Goal: Task Accomplishment & Management: Manage account settings

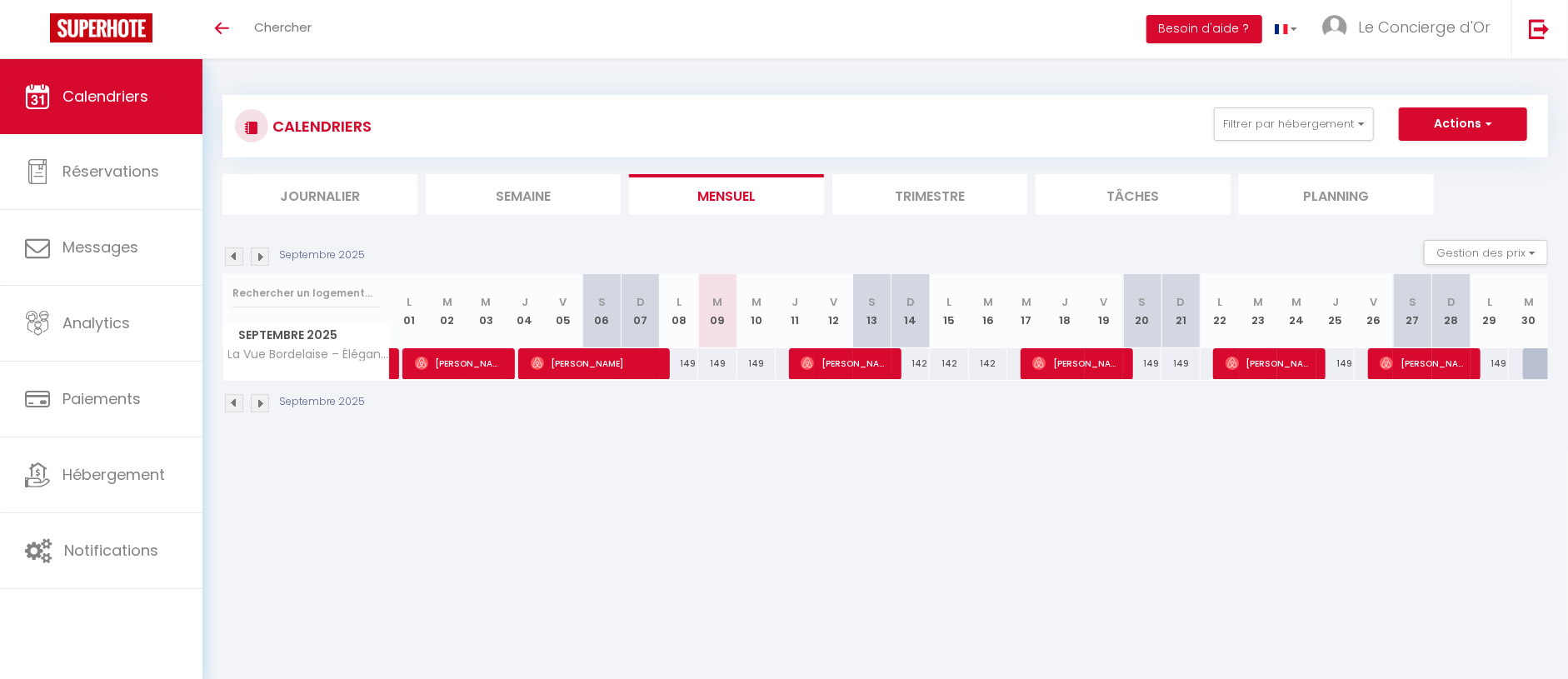
click at [908, 199] on li "Trimestre" at bounding box center [930, 194] width 195 height 41
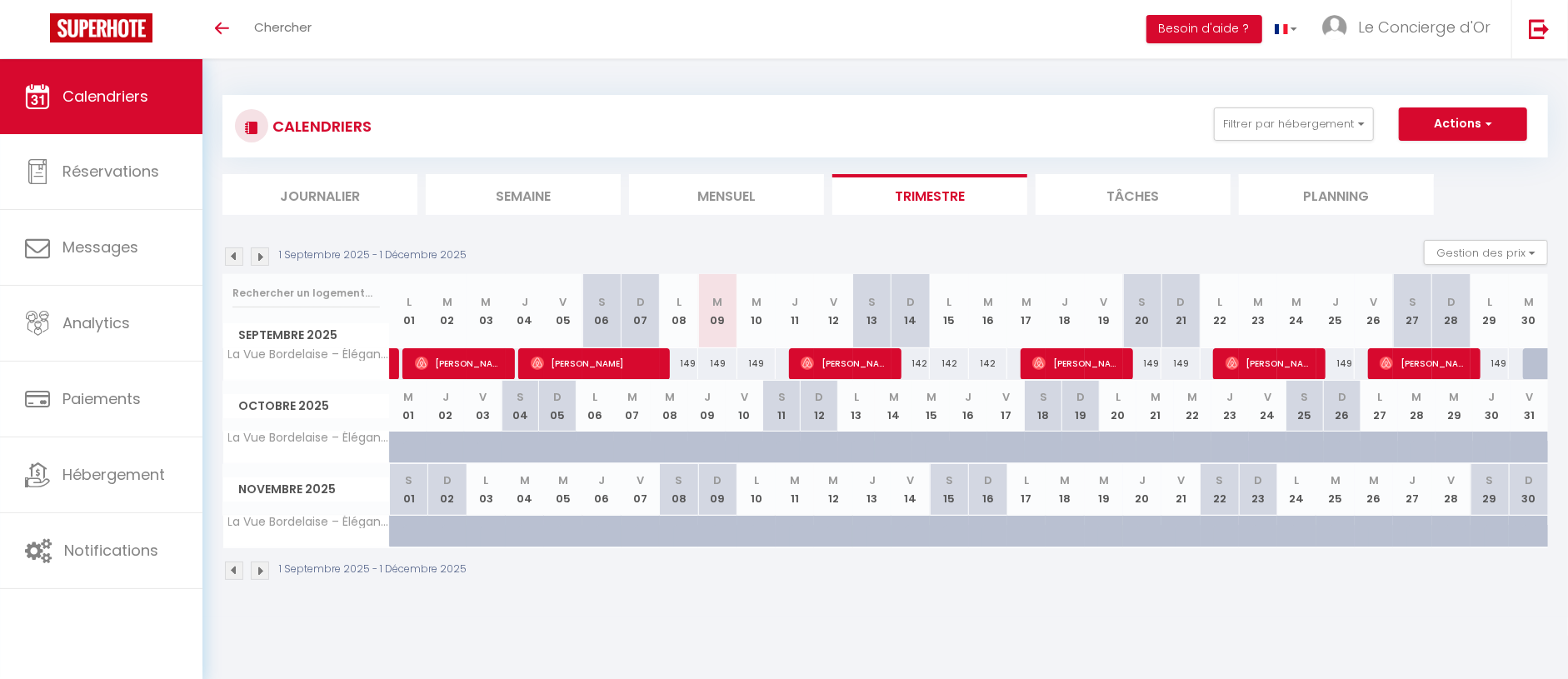
click at [1525, 364] on div at bounding box center [1542, 364] width 39 height 32
type input "159"
type input "[DATE]"
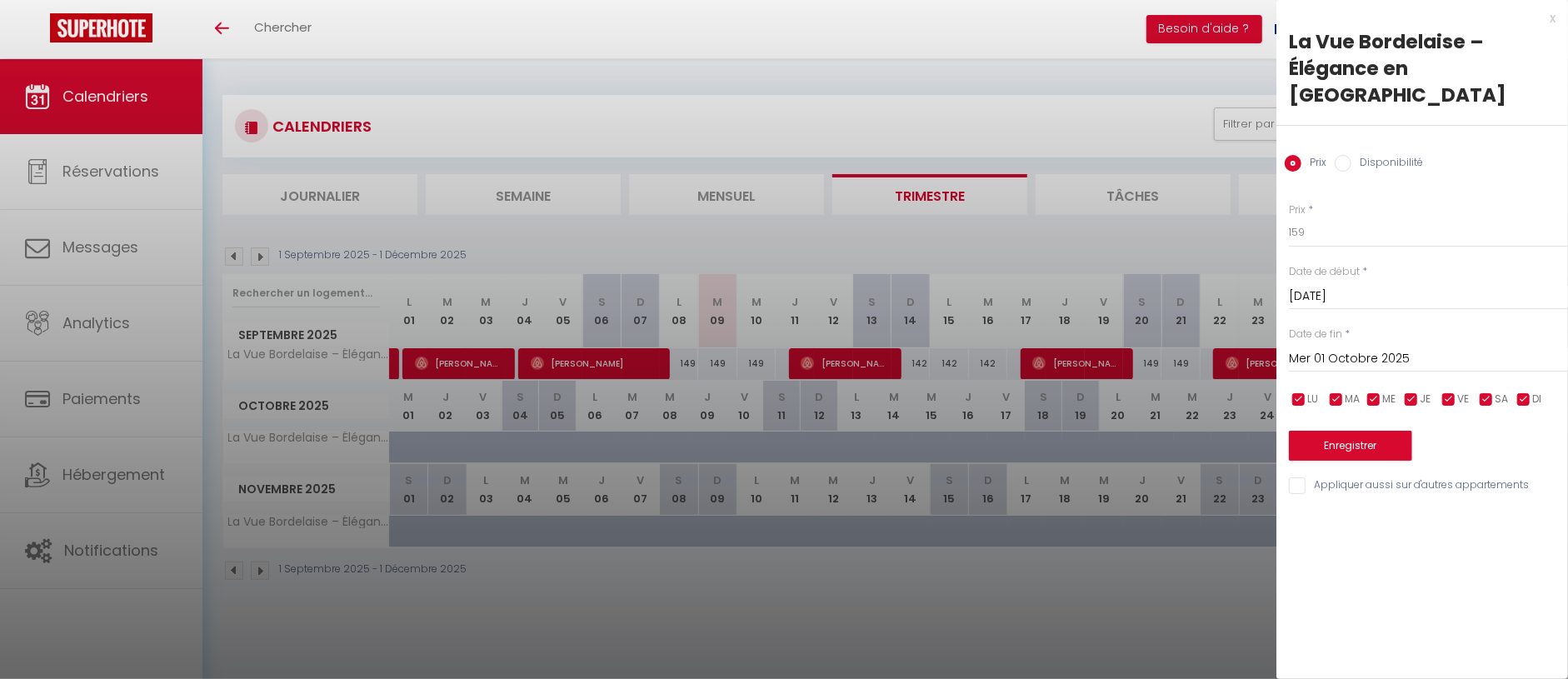
click at [1358, 342] on div "[DATE] < [DATE] > Dim Lun Mar Mer Jeu Ven Sam 1 2 3 4 5 6 7 8 9 10 11 12 13 14 …" at bounding box center [1428, 357] width 279 height 30
click at [1359, 348] on input "Mer 01 Octobre 2025" at bounding box center [1428, 359] width 279 height 22
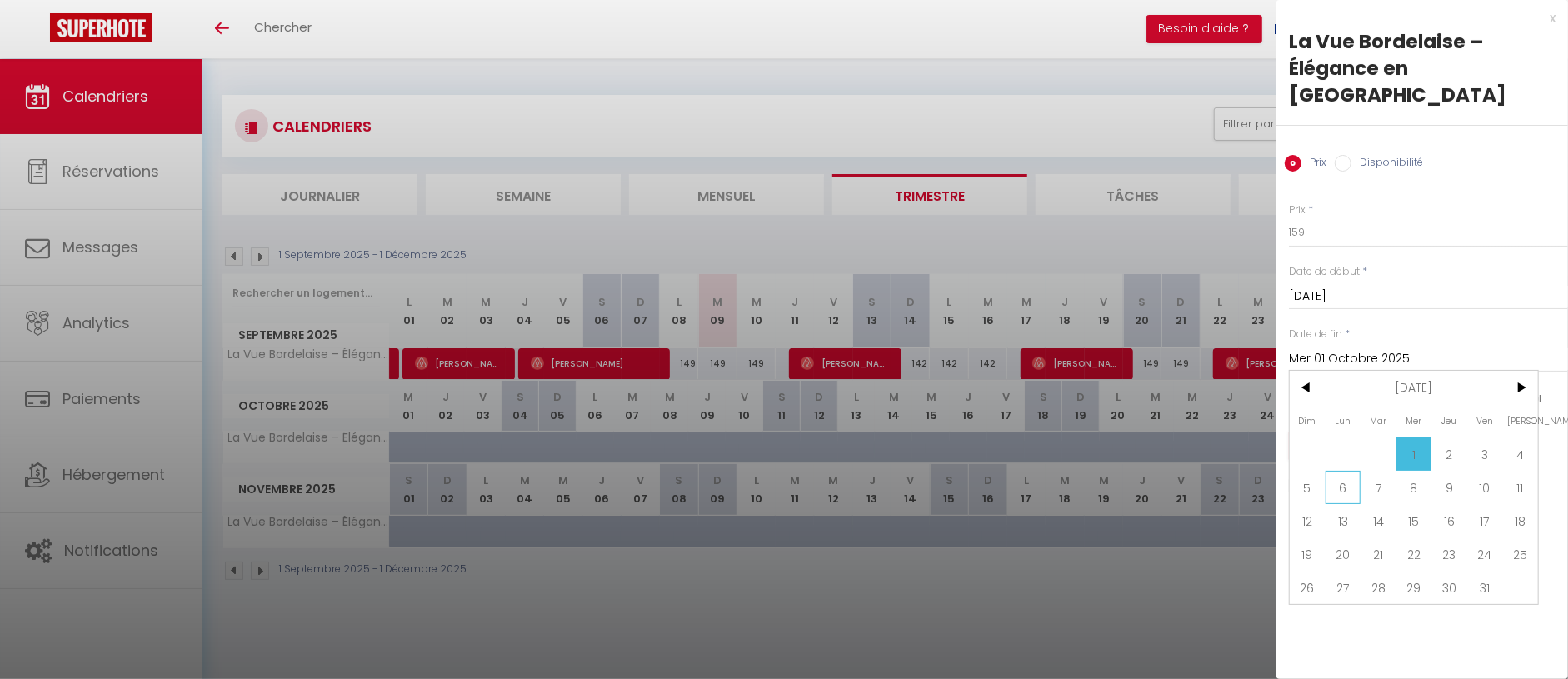
click at [1331, 470] on span "6" at bounding box center [1343, 487] width 36 height 33
type input "Lun 06 Octobre 2025"
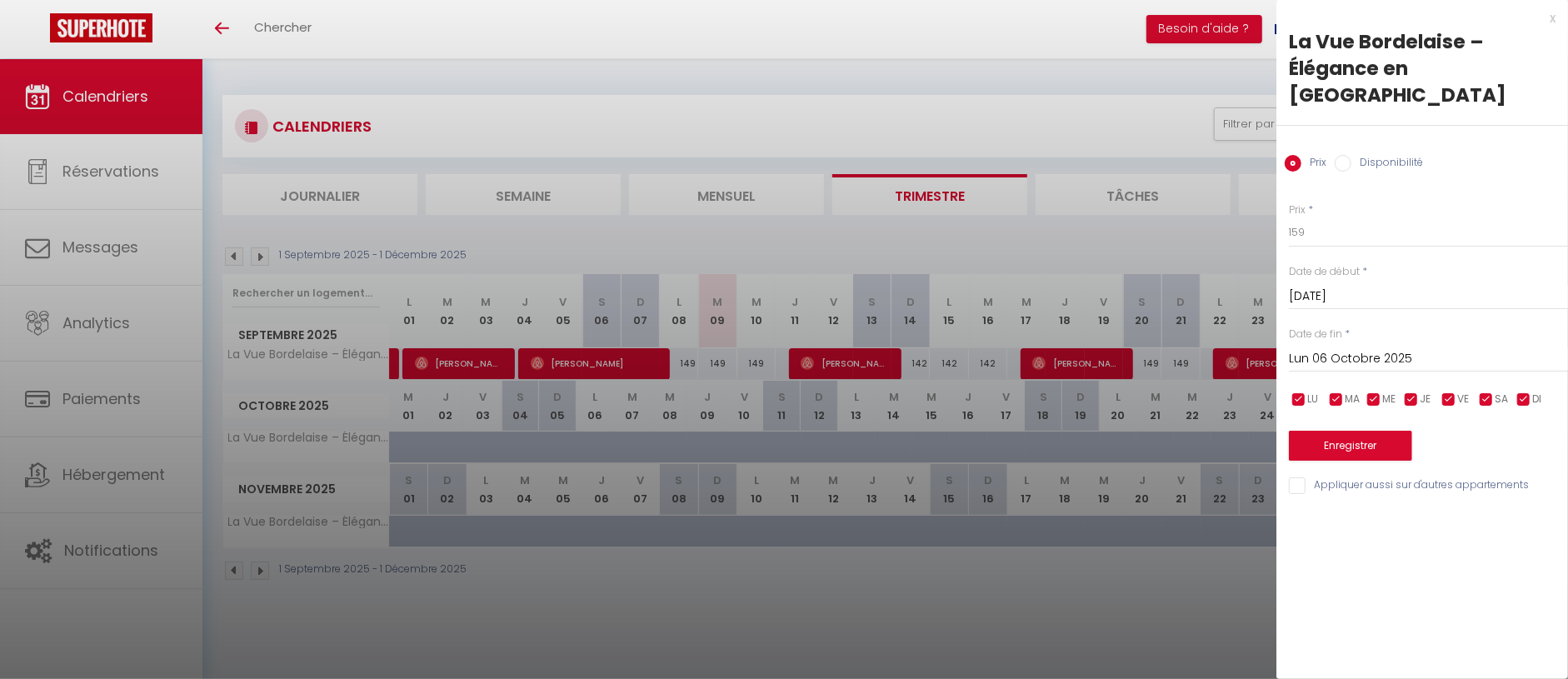
click at [1353, 155] on label "Disponibilité" at bounding box center [1387, 164] width 72 height 18
click at [1351, 155] on input "Disponibilité" at bounding box center [1343, 163] width 17 height 17
radio input "true"
radio input "false"
click at [1369, 432] on button "Enregistrer" at bounding box center [1350, 447] width 124 height 30
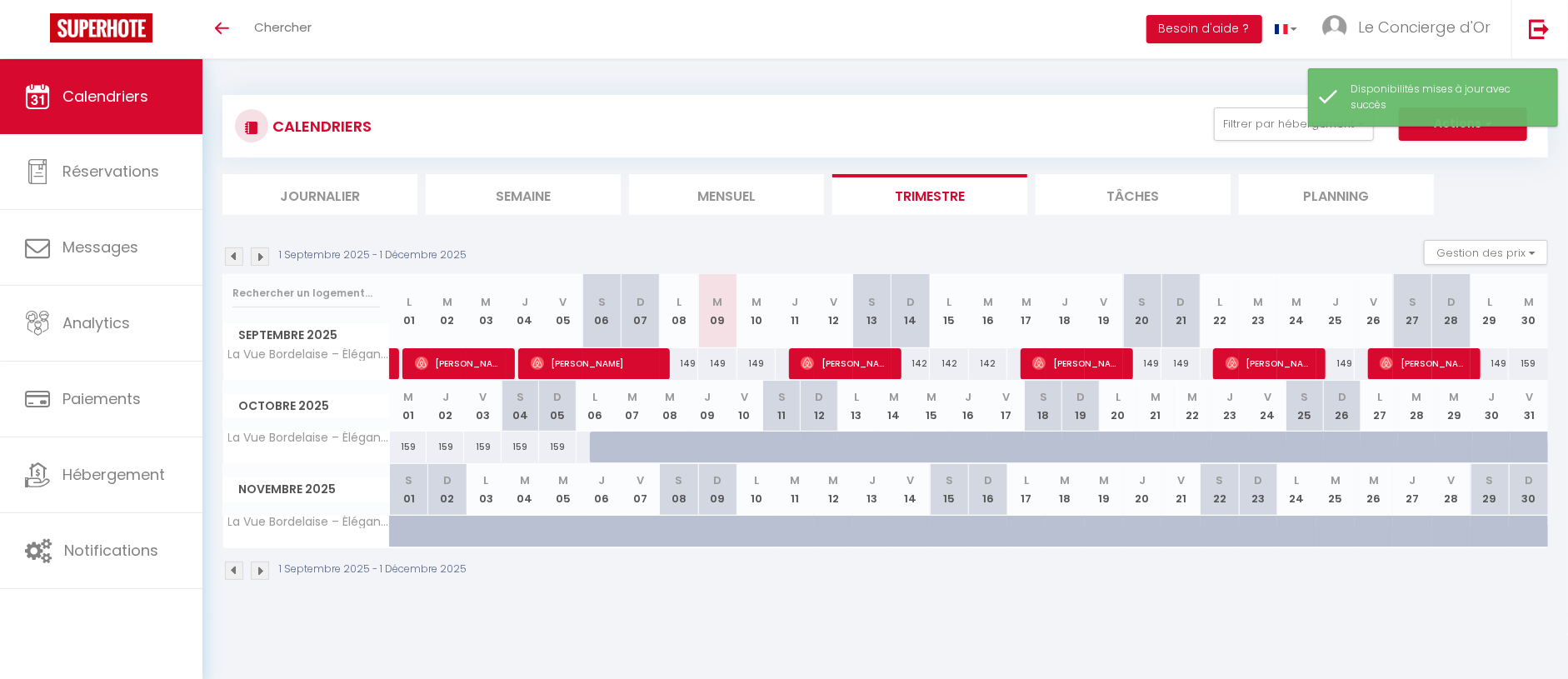
click at [1497, 358] on div "149" at bounding box center [1490, 363] width 38 height 31
select select "1"
type input "Lun 29 Septembre 2025"
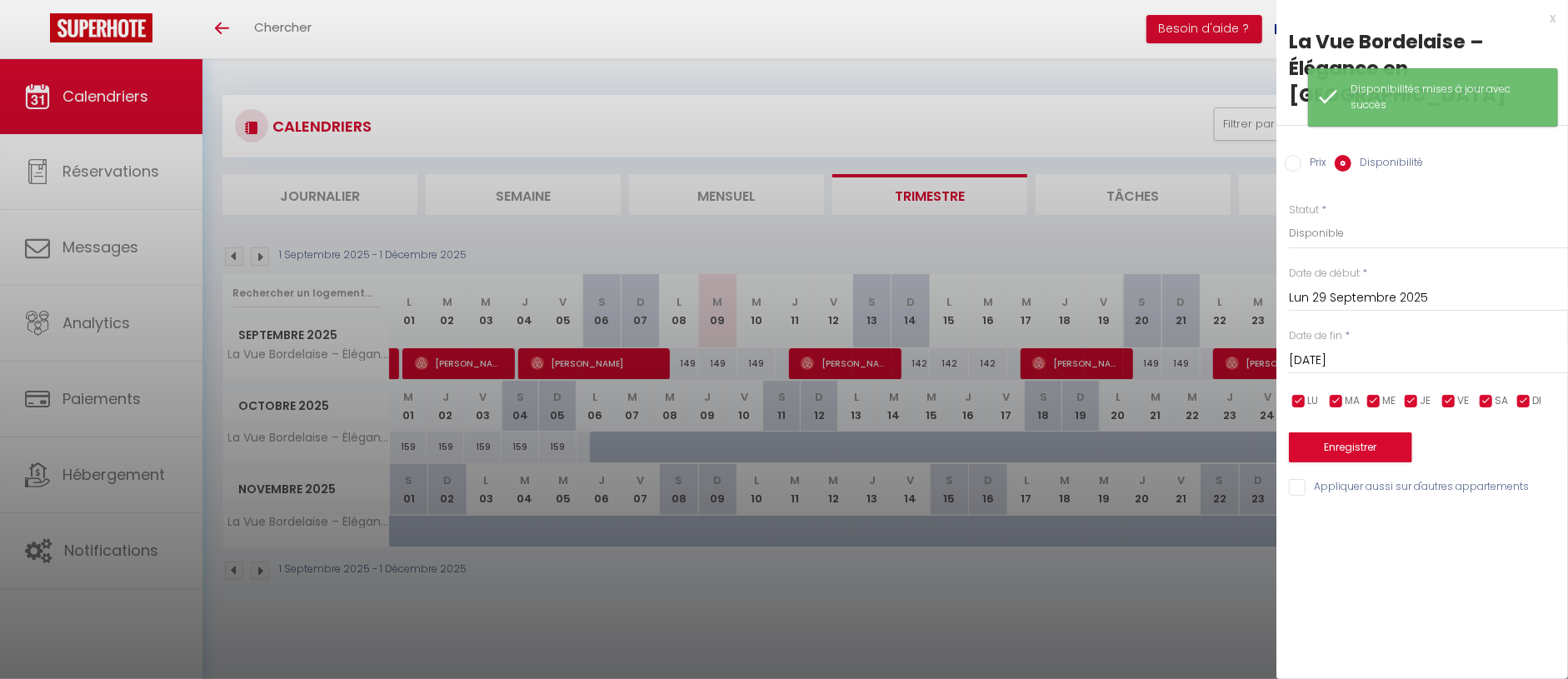
click at [1424, 350] on input "[DATE]" at bounding box center [1428, 360] width 279 height 22
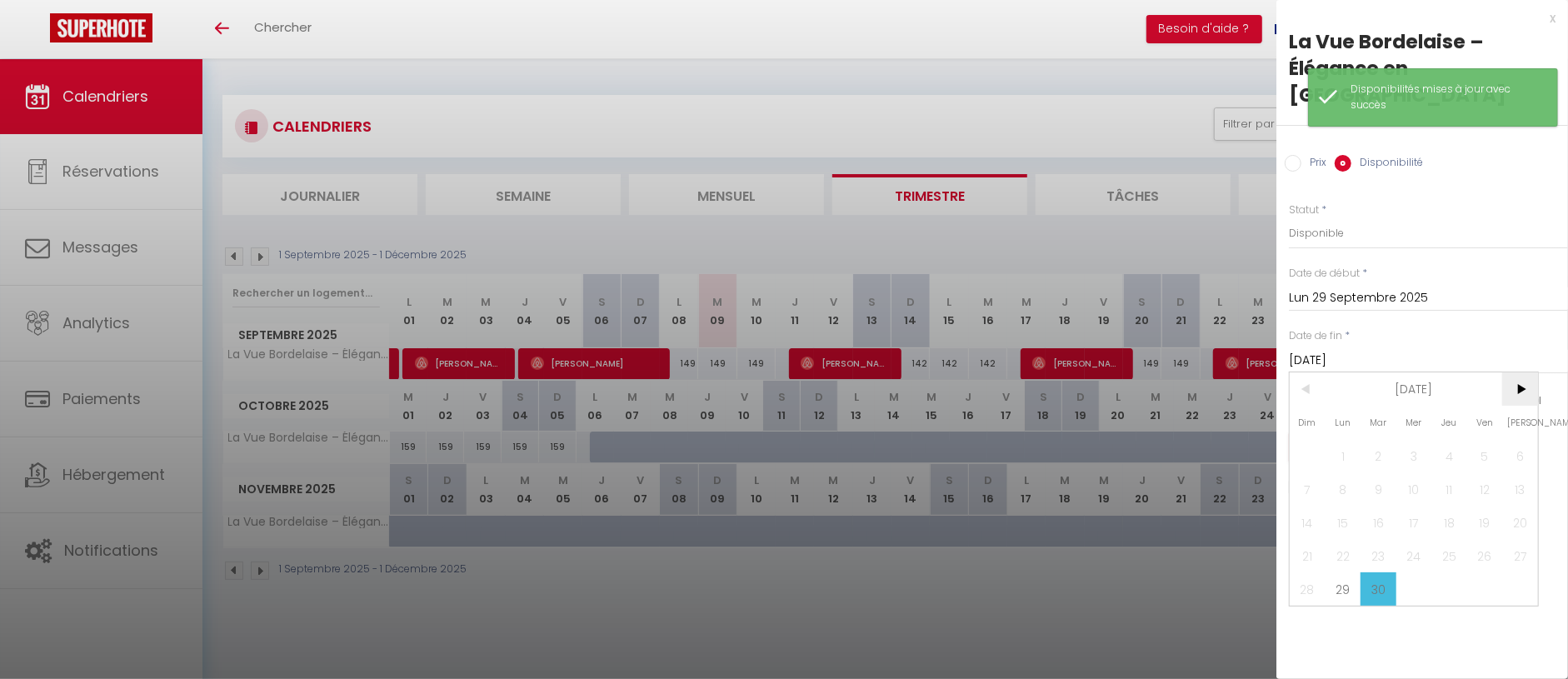
click at [1509, 372] on span ">" at bounding box center [1520, 389] width 36 height 33
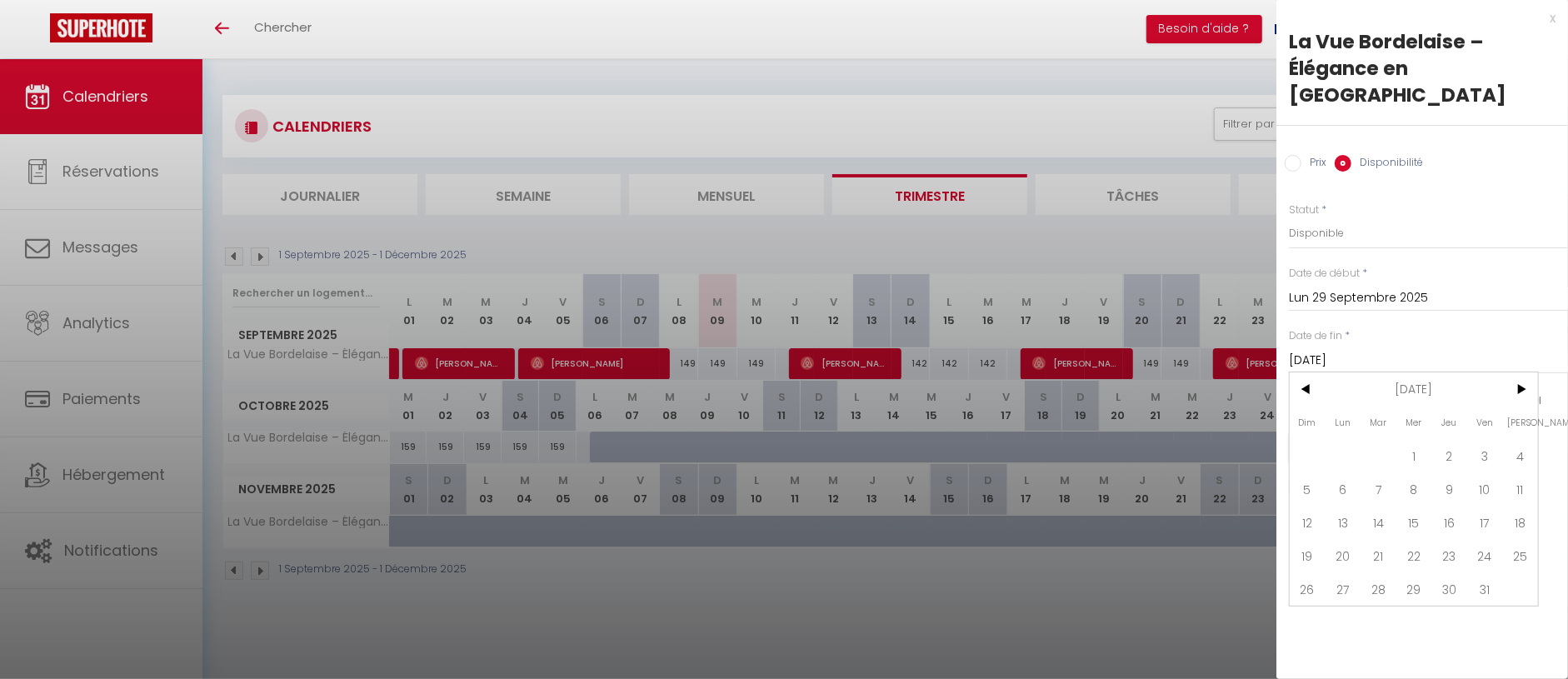
drag, startPoint x: 1344, startPoint y: 465, endPoint x: 1359, endPoint y: 443, distance: 26.6
click at [1344, 472] on span "6" at bounding box center [1343, 489] width 36 height 33
type input "Lun 06 Octobre 2025"
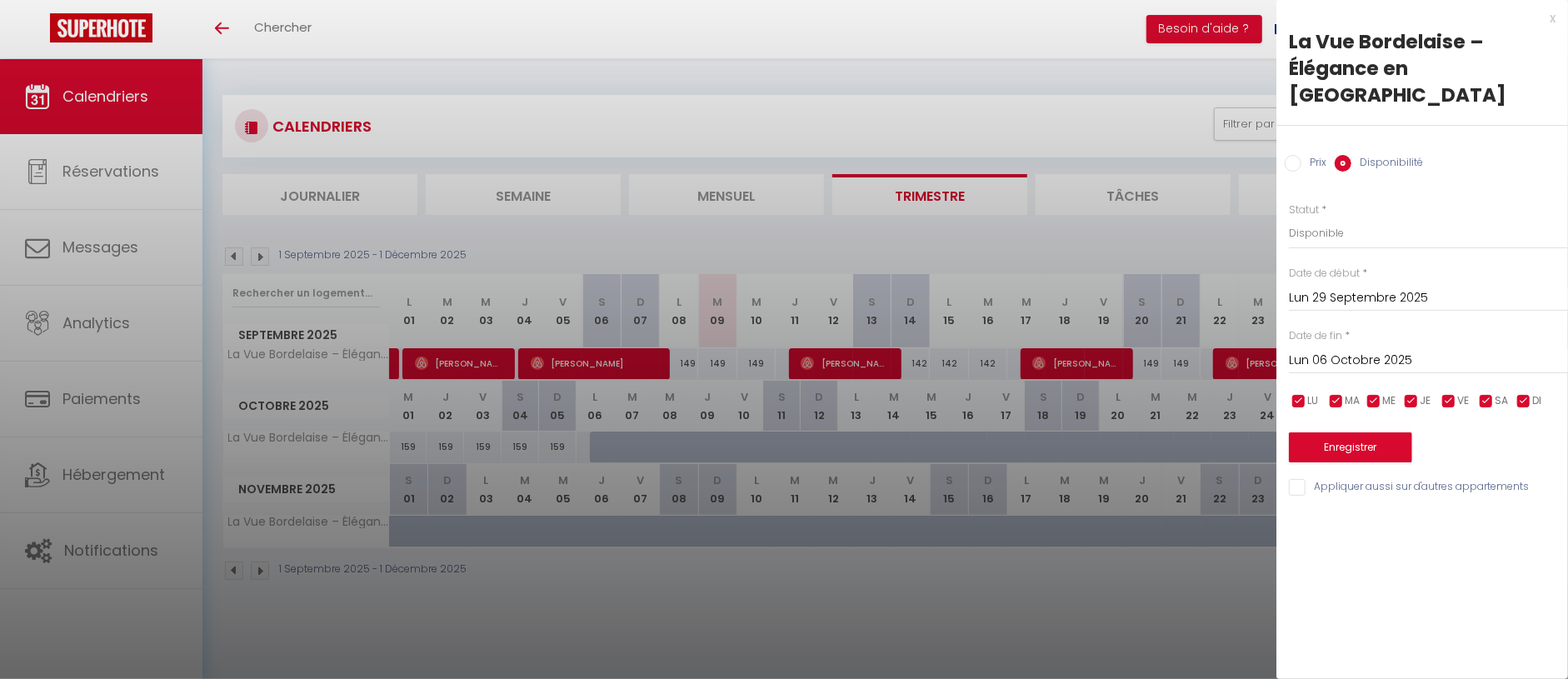
click at [1303, 155] on label "Prix" at bounding box center [1313, 164] width 25 height 18
click at [1301, 155] on input "Prix" at bounding box center [1293, 163] width 17 height 17
radio input "true"
radio input "false"
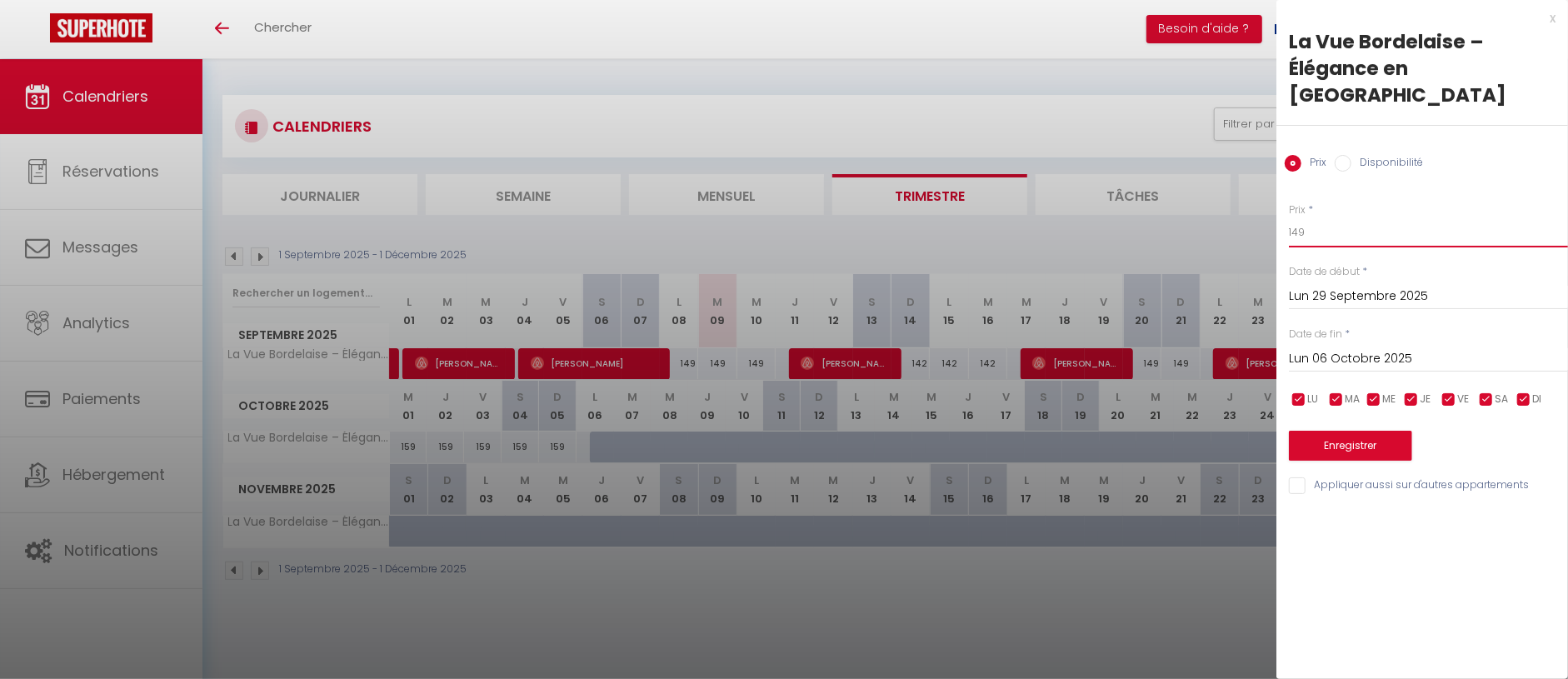
click at [1344, 218] on input "149" at bounding box center [1428, 233] width 279 height 30
click at [1384, 430] on button "Enregistrer" at bounding box center [1350, 445] width 124 height 30
